Goal: Task Accomplishment & Management: Manage account settings

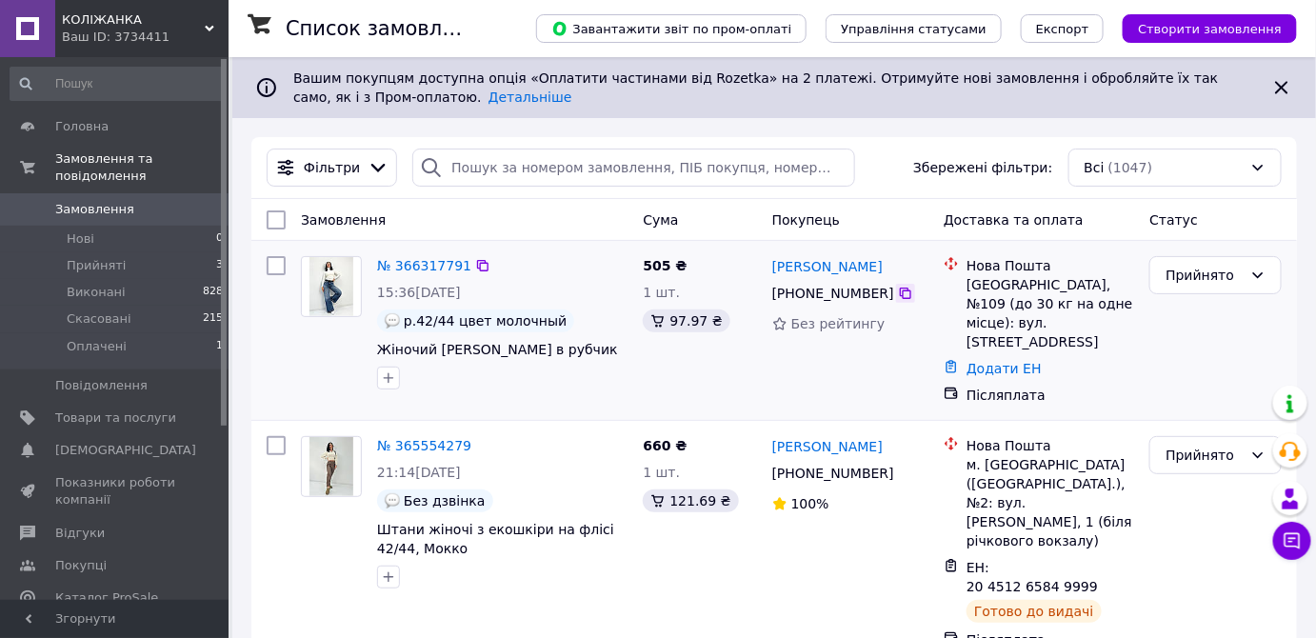
click at [898, 295] on icon at bounding box center [905, 293] width 15 height 15
drag, startPoint x: 901, startPoint y: 264, endPoint x: 814, endPoint y: 269, distance: 86.8
click at [814, 269] on div "[PERSON_NAME]" at bounding box center [850, 266] width 160 height 24
copy link "[PERSON_NAME]"
drag, startPoint x: 1002, startPoint y: 282, endPoint x: 946, endPoint y: 280, distance: 56.2
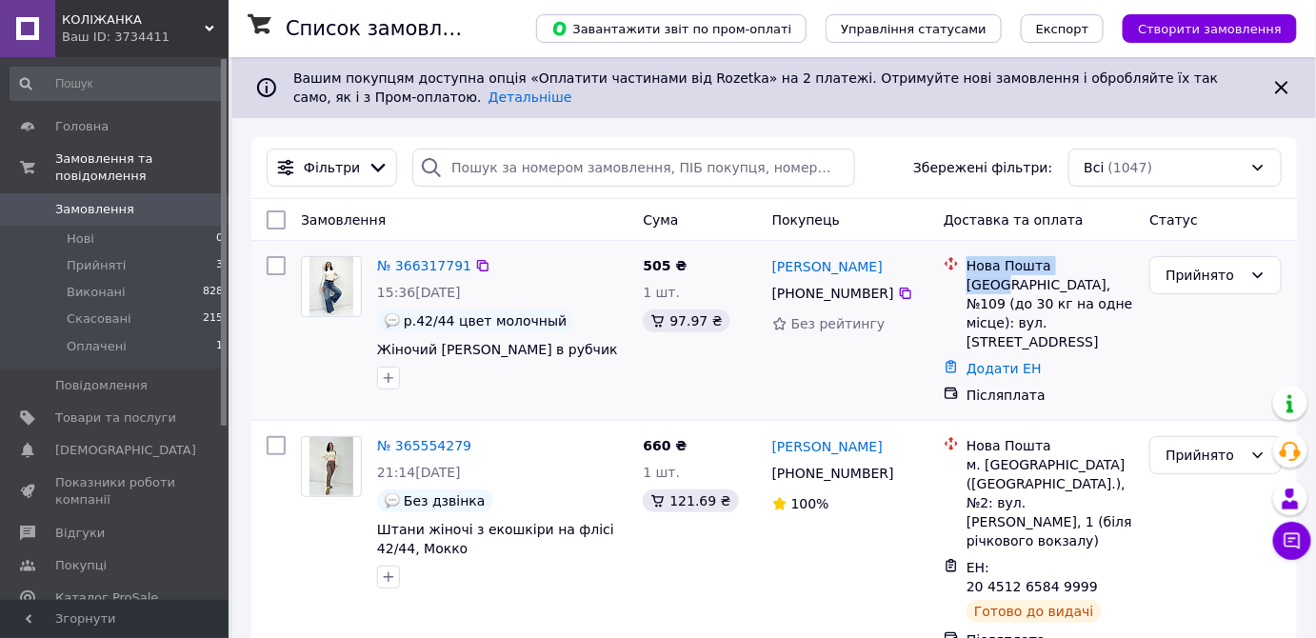
click at [946, 280] on div "Нова Пошта Одеса, №109 (до 30 кг на одне місце): вул. [STREET_ADDRESS]" at bounding box center [1039, 303] width 198 height 95
click at [946, 280] on div at bounding box center [951, 303] width 23 height 95
drag, startPoint x: 1000, startPoint y: 282, endPoint x: 967, endPoint y: 289, distance: 33.3
click at [967, 289] on div "[GEOGRAPHIC_DATA], №109 (до 30 кг на одне місце): вул. [STREET_ADDRESS]" at bounding box center [1051, 313] width 168 height 76
copy div "[GEOGRAPHIC_DATA]"
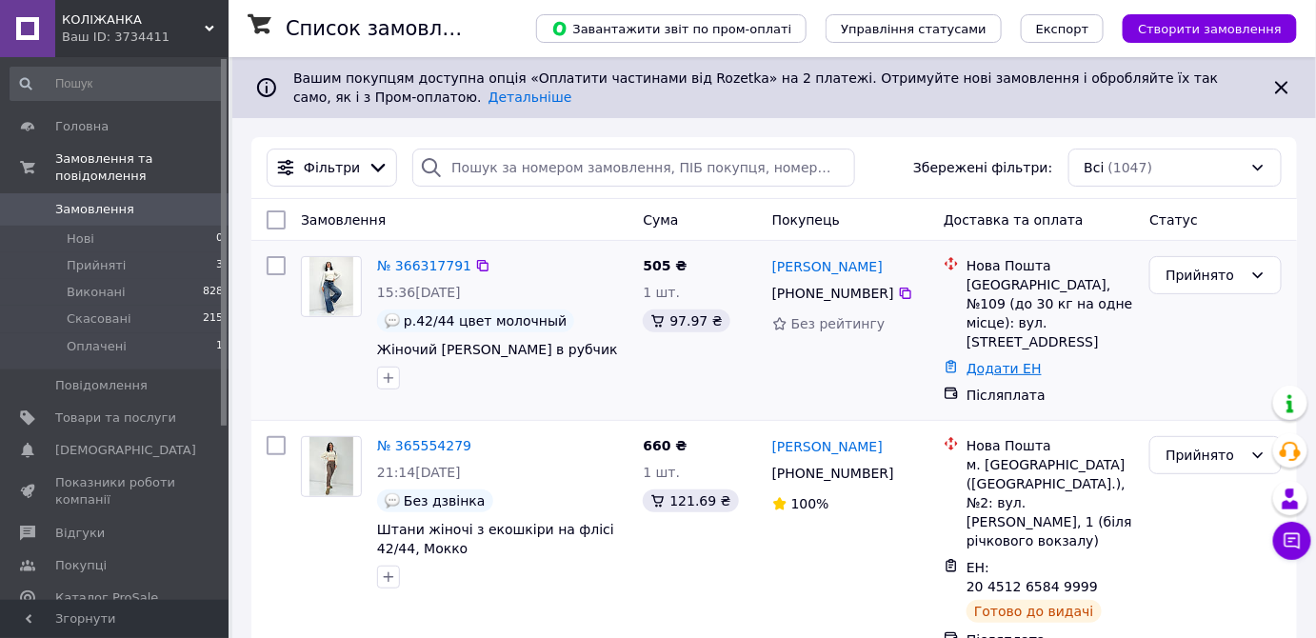
click at [1024, 361] on link "Додати ЕН" at bounding box center [1004, 368] width 75 height 15
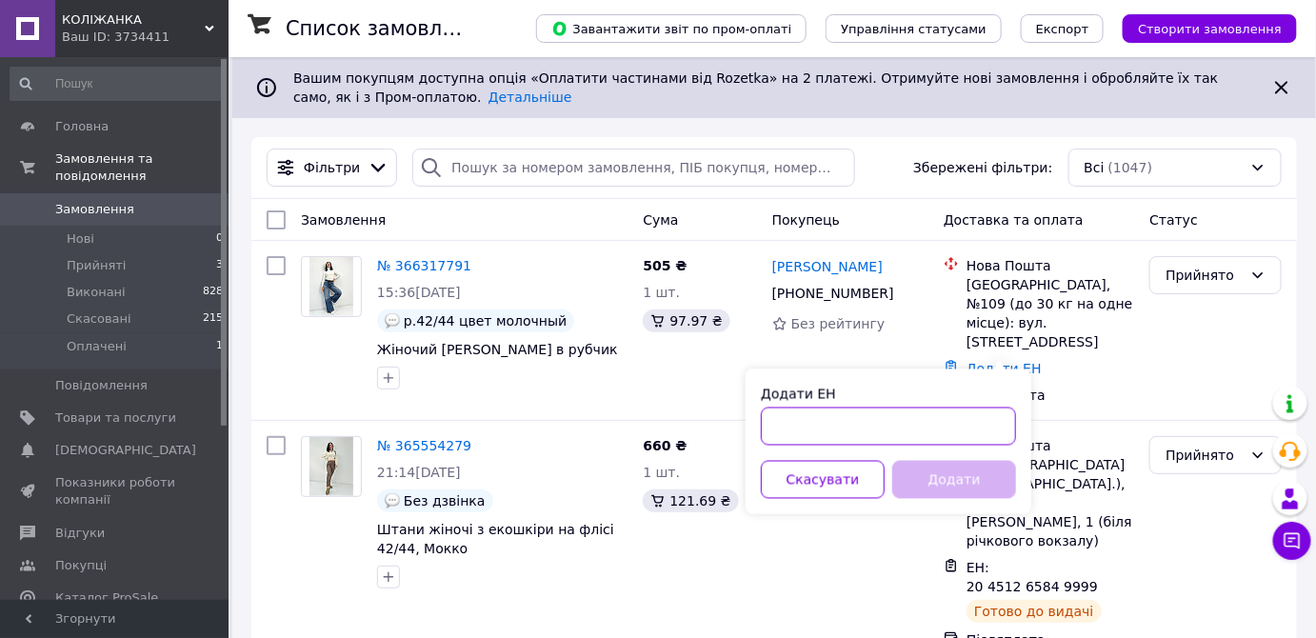
click at [859, 418] on input "Додати ЕН" at bounding box center [888, 427] width 255 height 38
paste input "20451269233112"
type input "20451269233112"
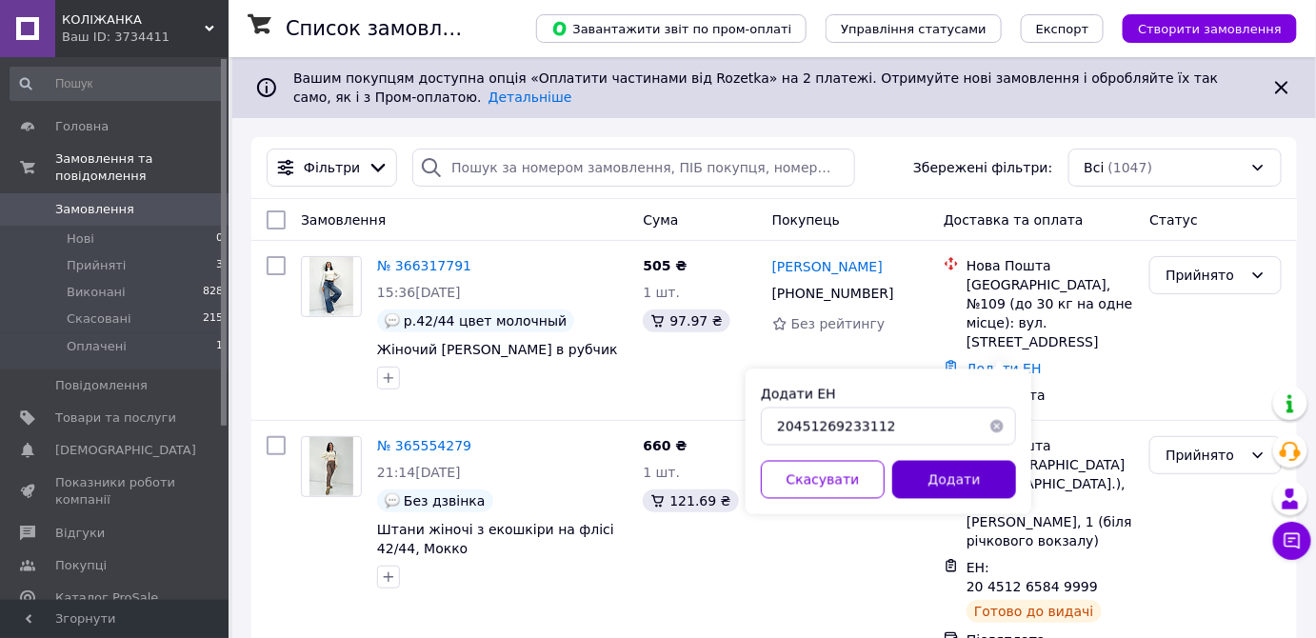
click at [965, 484] on button "Додати" at bounding box center [954, 480] width 124 height 38
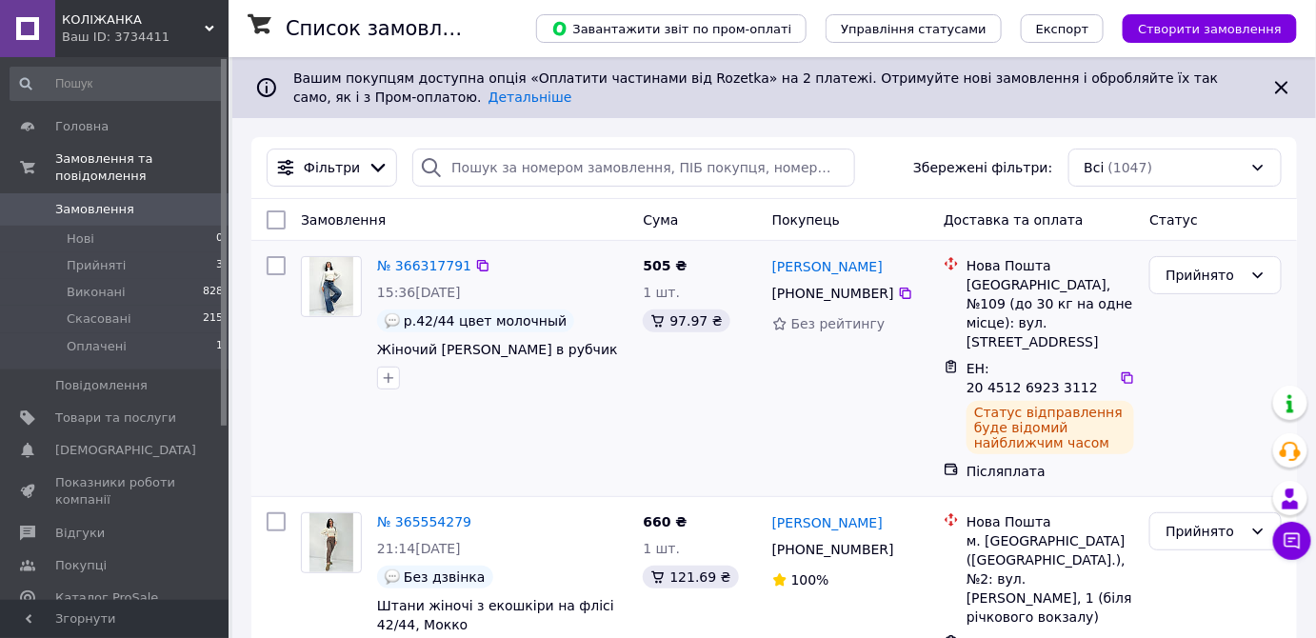
drag, startPoint x: 899, startPoint y: 262, endPoint x: 769, endPoint y: 267, distance: 129.6
click at [770, 267] on div "[PERSON_NAME]" at bounding box center [850, 266] width 160 height 24
copy link "[PERSON_NAME]"
click at [419, 277] on div "№ 366317791 15:36[DATE]42/44 цвет молочный Жіночий теплий гольф в рубчик" at bounding box center [502, 323] width 266 height 149
click at [424, 270] on link "№ 366317791" at bounding box center [424, 265] width 94 height 15
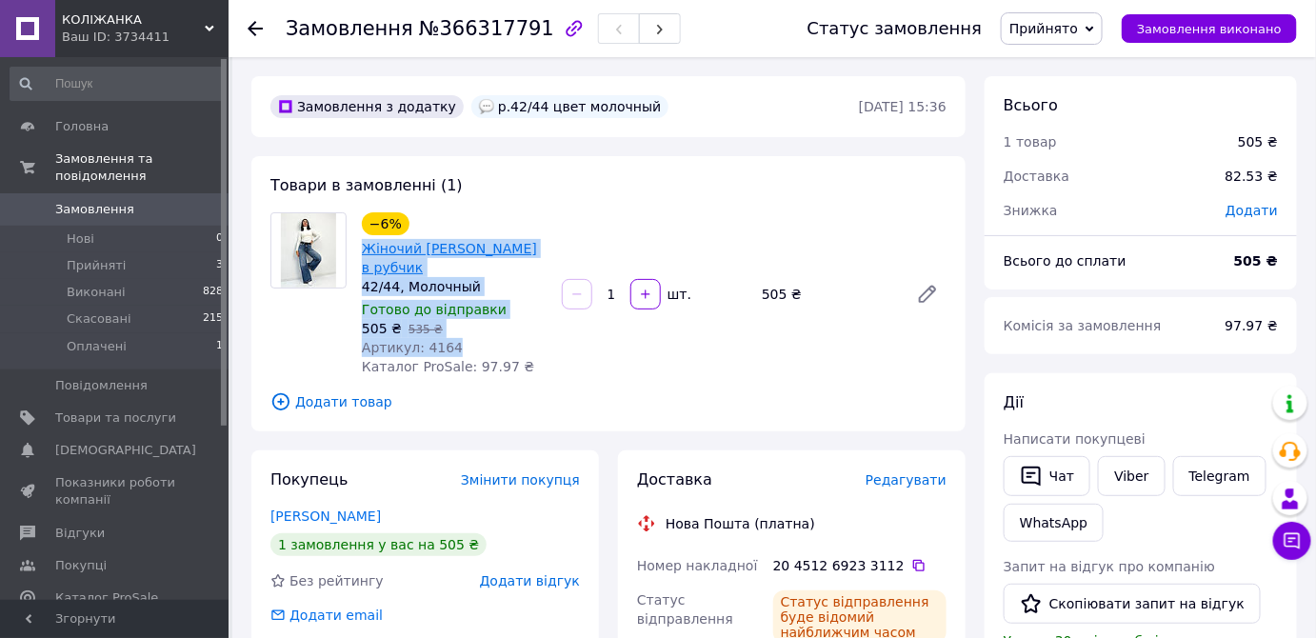
drag, startPoint x: 449, startPoint y: 343, endPoint x: 364, endPoint y: 249, distance: 127.4
click at [364, 249] on div "−6% Жіночий теплий гольф в рубчик 42/44, Молочный Готово до відправки 505 ₴   5…" at bounding box center [454, 294] width 200 height 171
copy div "Жіночий [PERSON_NAME] в рубчик 42/44, Молочный Готово до відправки 505 ₴   535 …"
